Goal: Task Accomplishment & Management: Manage account settings

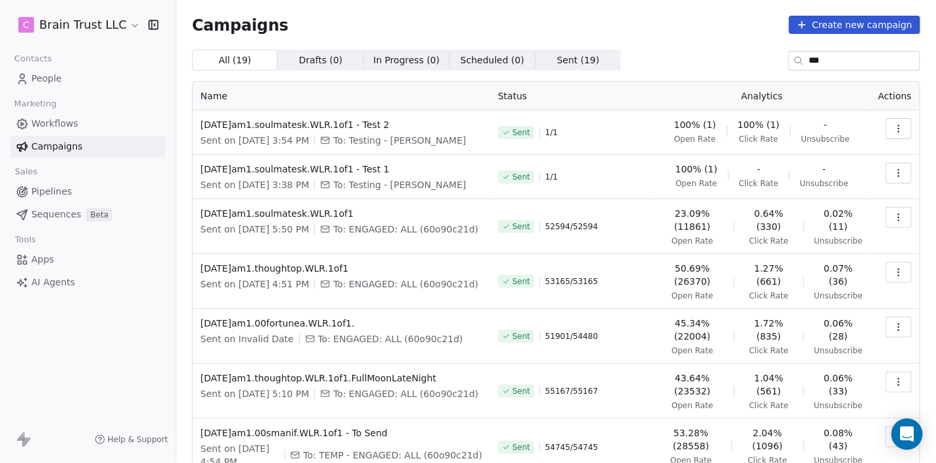
click at [901, 118] on button "button" at bounding box center [899, 128] width 26 height 21
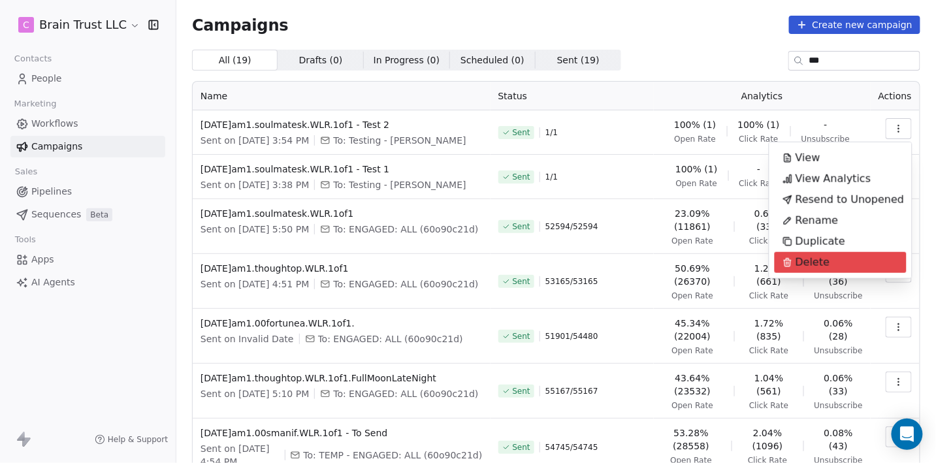
click at [803, 261] on span "Delete" at bounding box center [813, 263] width 35 height 16
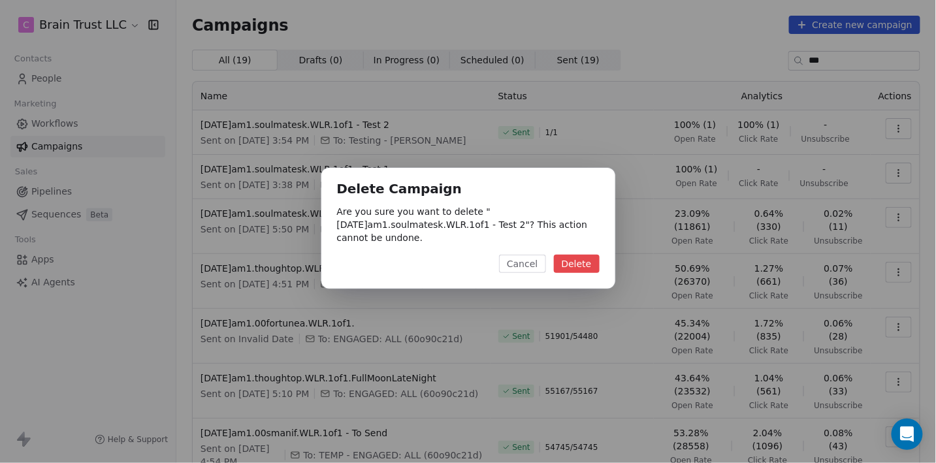
click at [576, 260] on button "Delete" at bounding box center [577, 264] width 46 height 18
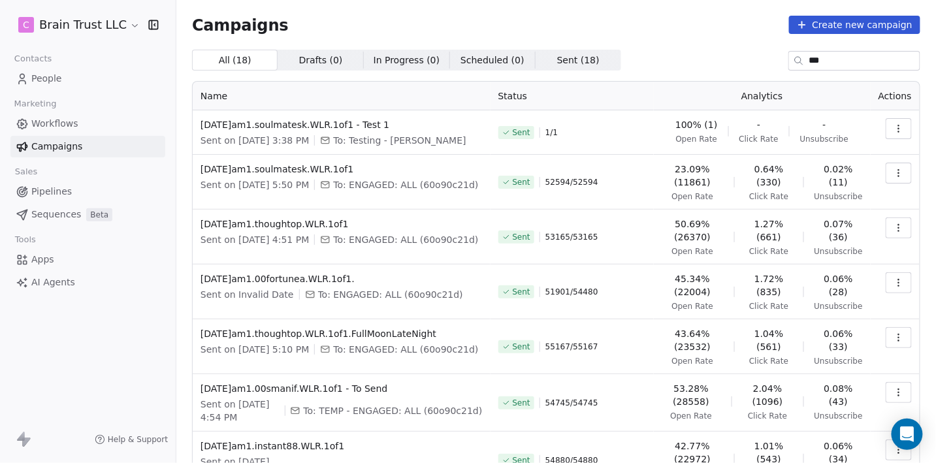
click at [897, 126] on icon "button" at bounding box center [899, 129] width 10 height 10
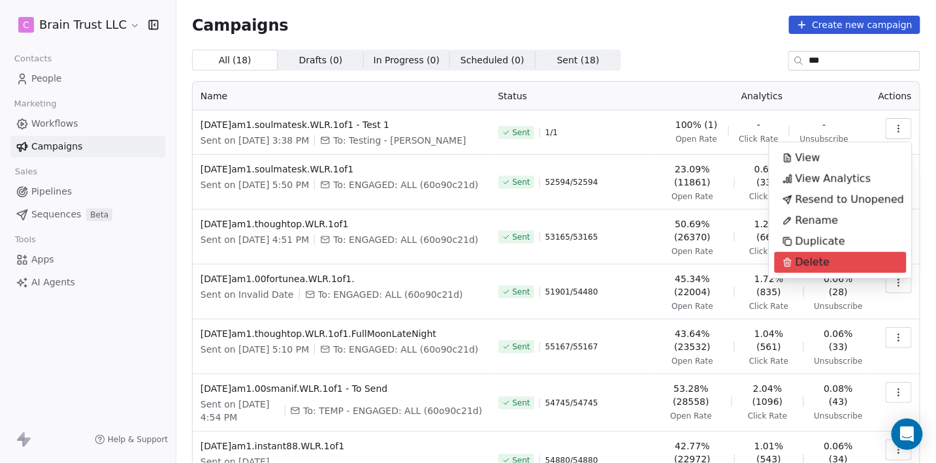
click at [816, 267] on span "Delete" at bounding box center [813, 263] width 35 height 16
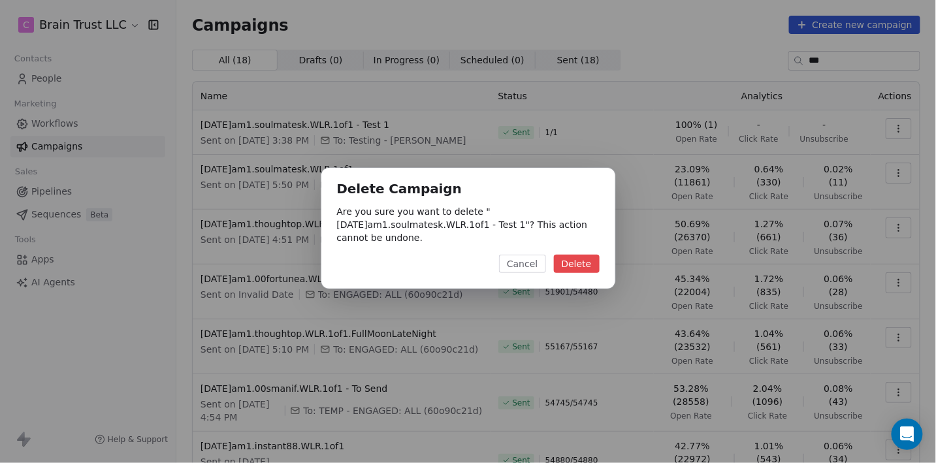
click at [576, 263] on button "Delete" at bounding box center [577, 264] width 46 height 18
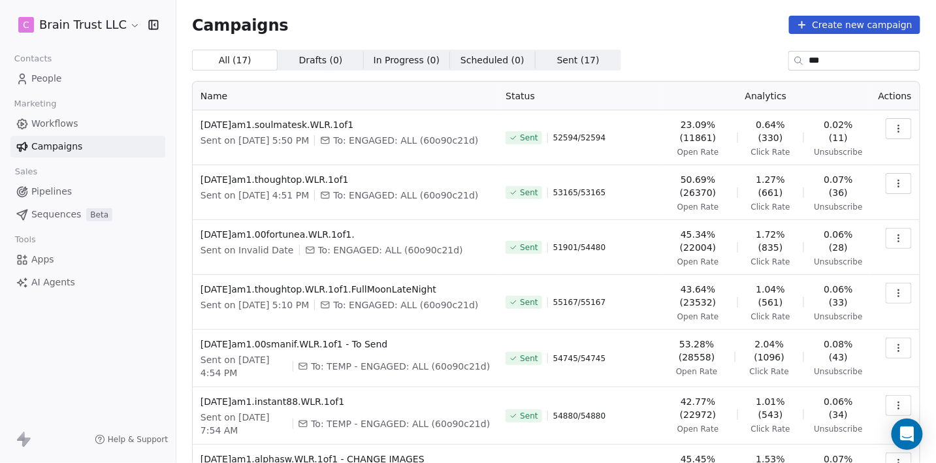
click at [816, 58] on input "***" at bounding box center [865, 61] width 110 height 18
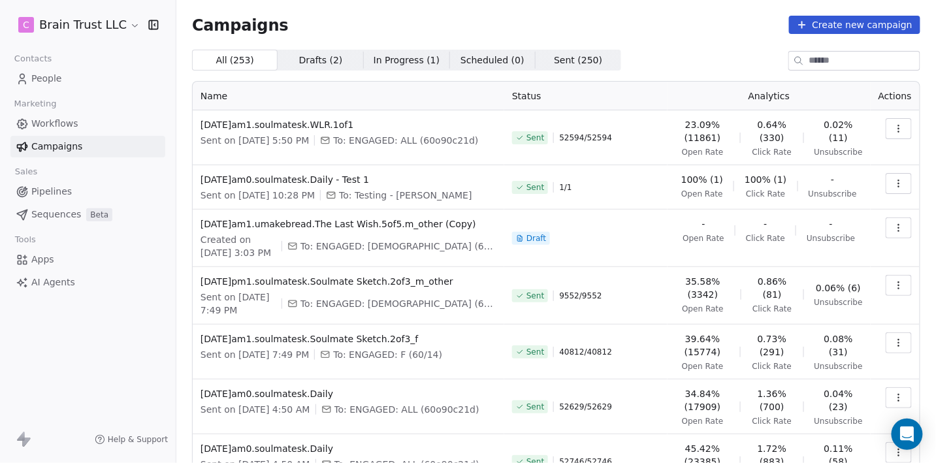
click at [842, 56] on input at bounding box center [865, 61] width 110 height 18
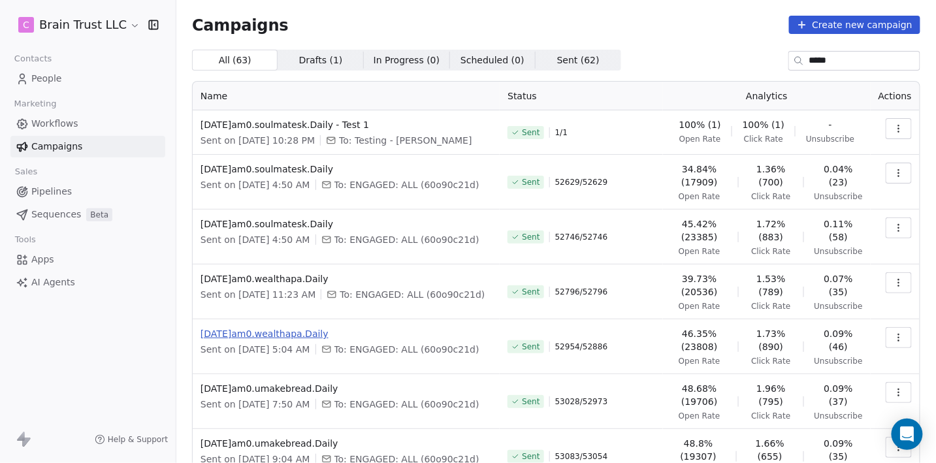
type input "*****"
click at [288, 340] on span "[DATE]am0.wealthapa.Daily" at bounding box center [346, 333] width 291 height 13
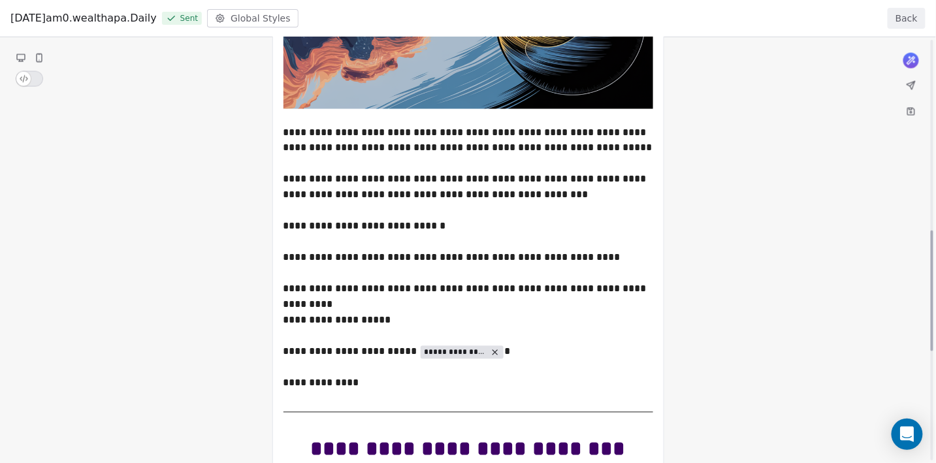
scroll to position [673, 0]
